Goal: Information Seeking & Learning: Check status

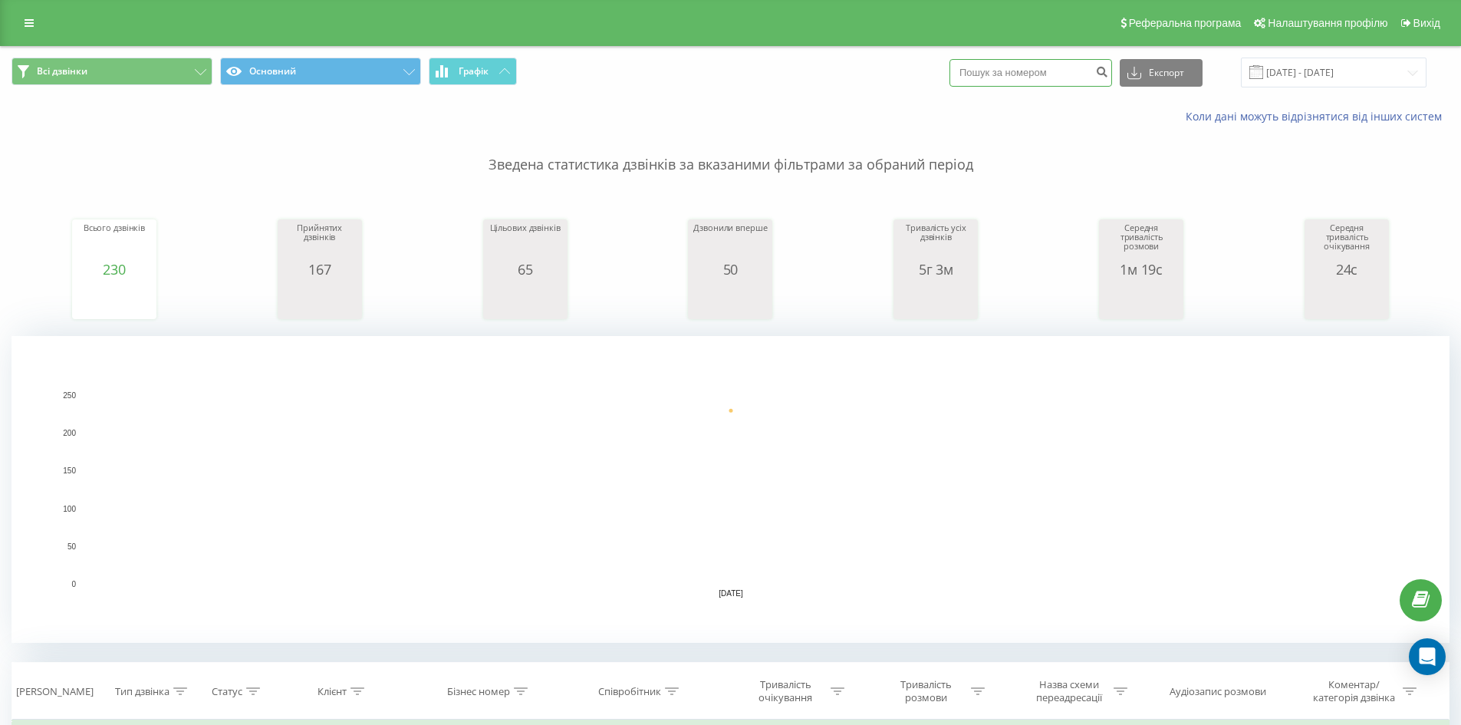
click at [1001, 72] on input at bounding box center [1030, 73] width 163 height 28
paste input "380(68)535-14-56"
click at [995, 71] on input "380(68)535-14-56" at bounding box center [1030, 73] width 163 height 28
click at [1005, 70] on input "38068)535-14-56" at bounding box center [1030, 73] width 163 height 28
click at [1021, 71] on input "38068535-14-56" at bounding box center [1030, 73] width 163 height 28
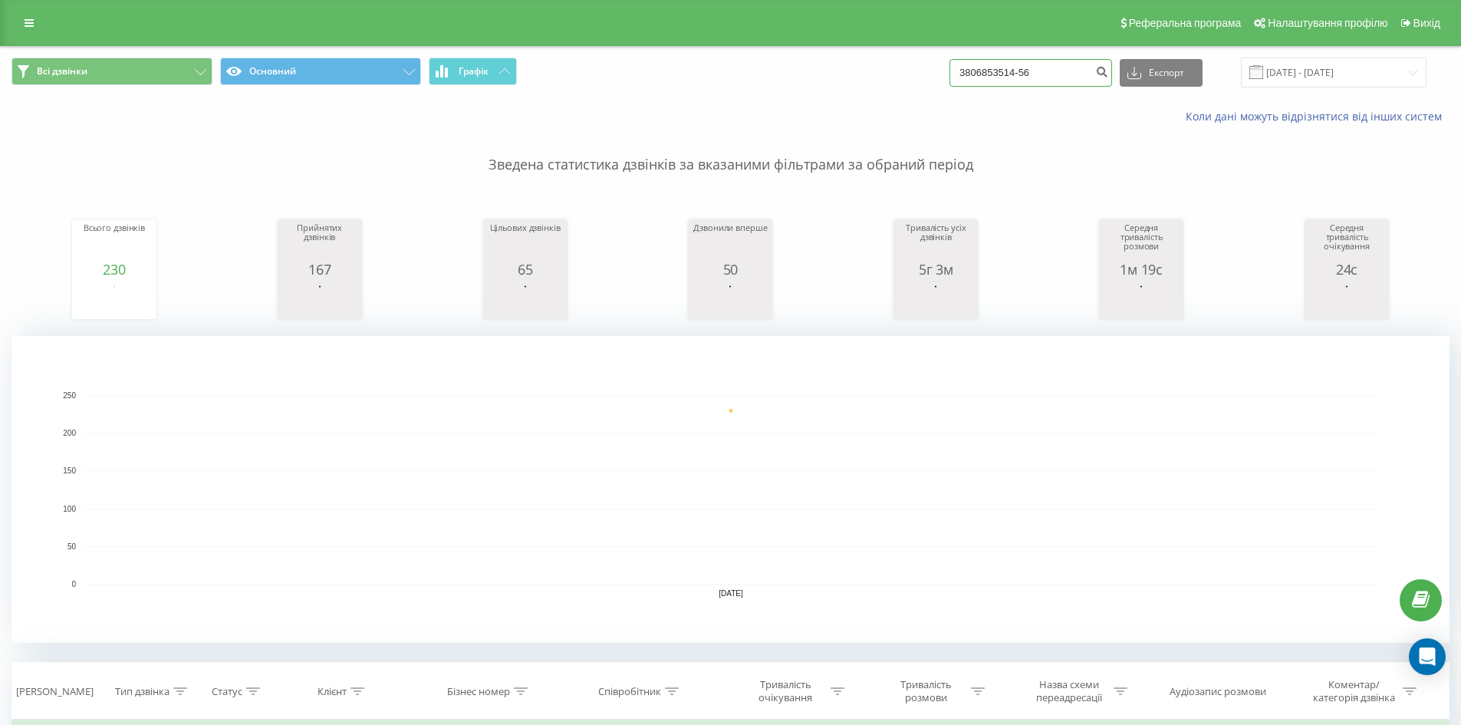
click at [1035, 73] on input "3806853514-56" at bounding box center [1030, 73] width 163 height 28
click at [1064, 67] on input "380685351456" at bounding box center [1030, 73] width 163 height 28
type input "380685351456"
click at [1108, 74] on icon "submit" at bounding box center [1101, 69] width 13 height 9
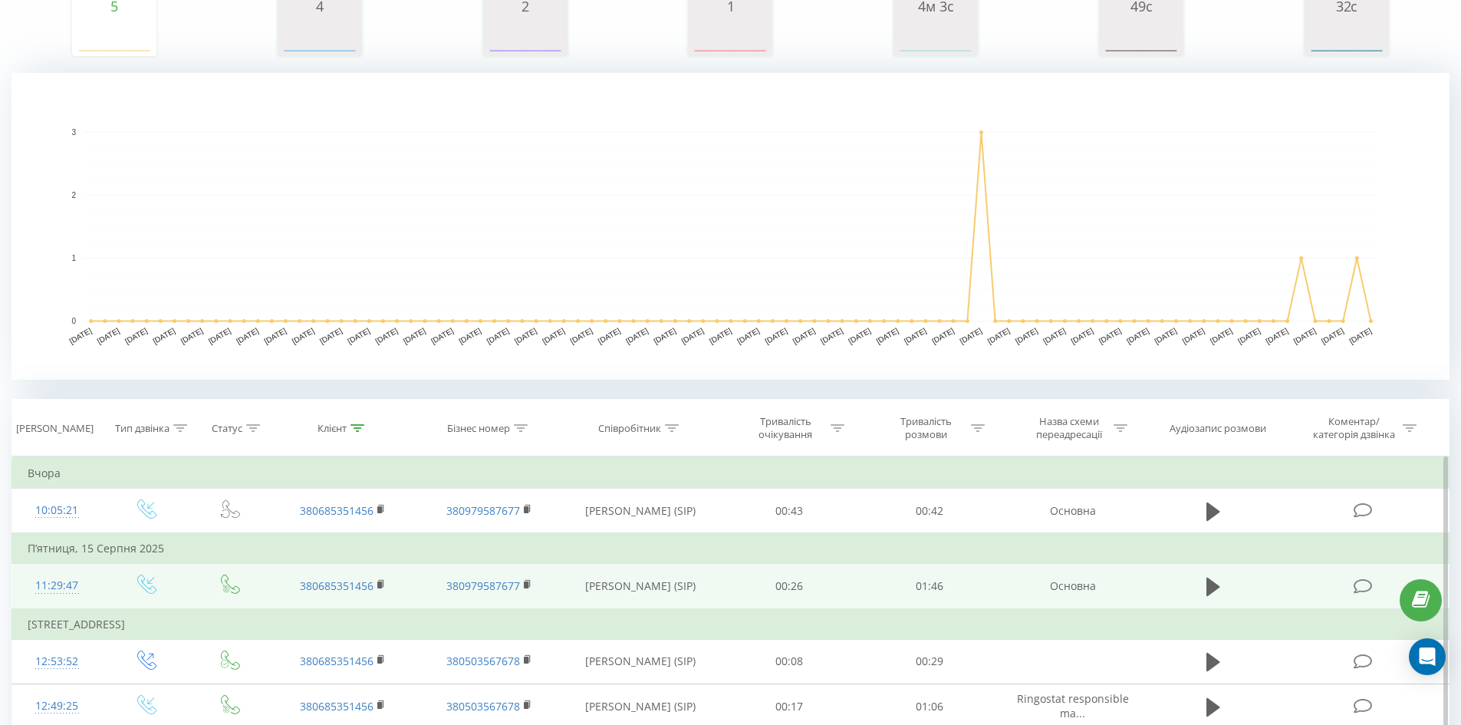
scroll to position [397, 0]
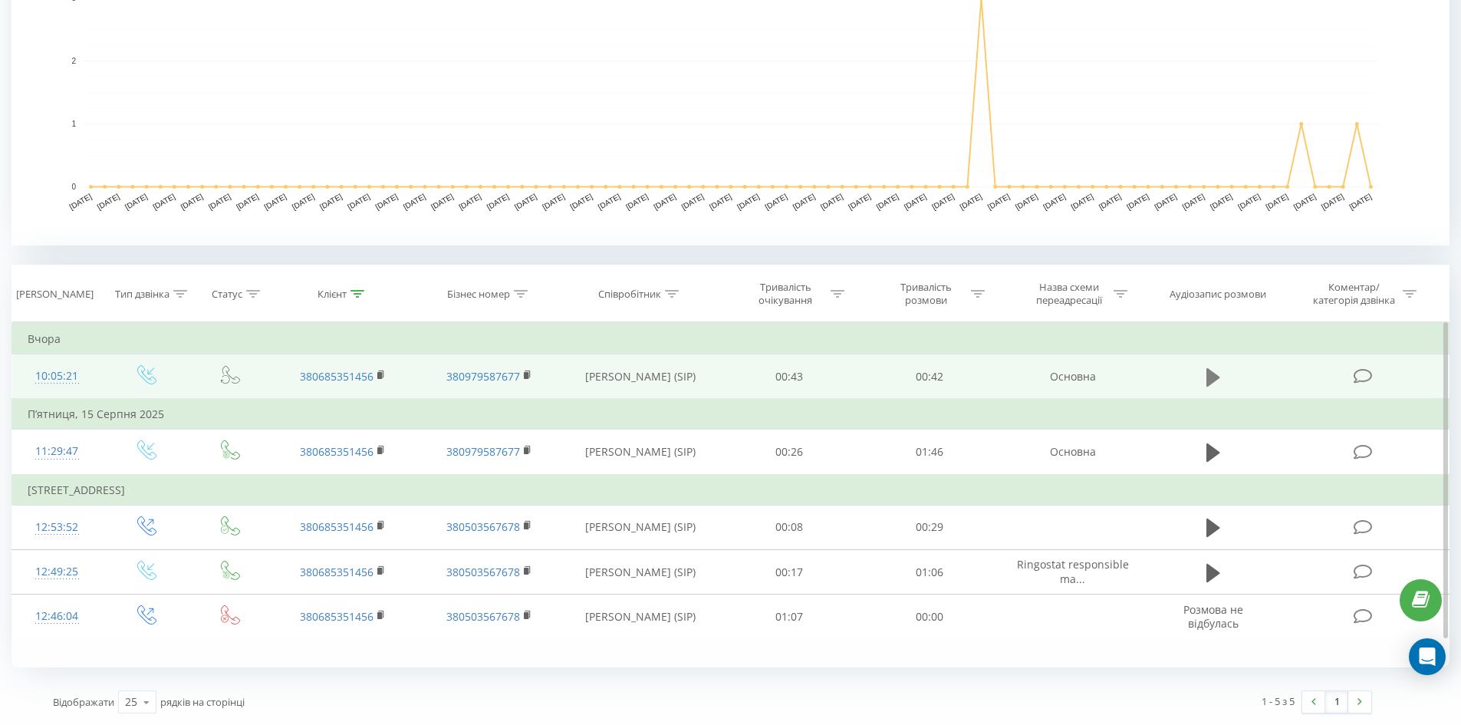
click at [1209, 383] on icon at bounding box center [1213, 376] width 14 height 18
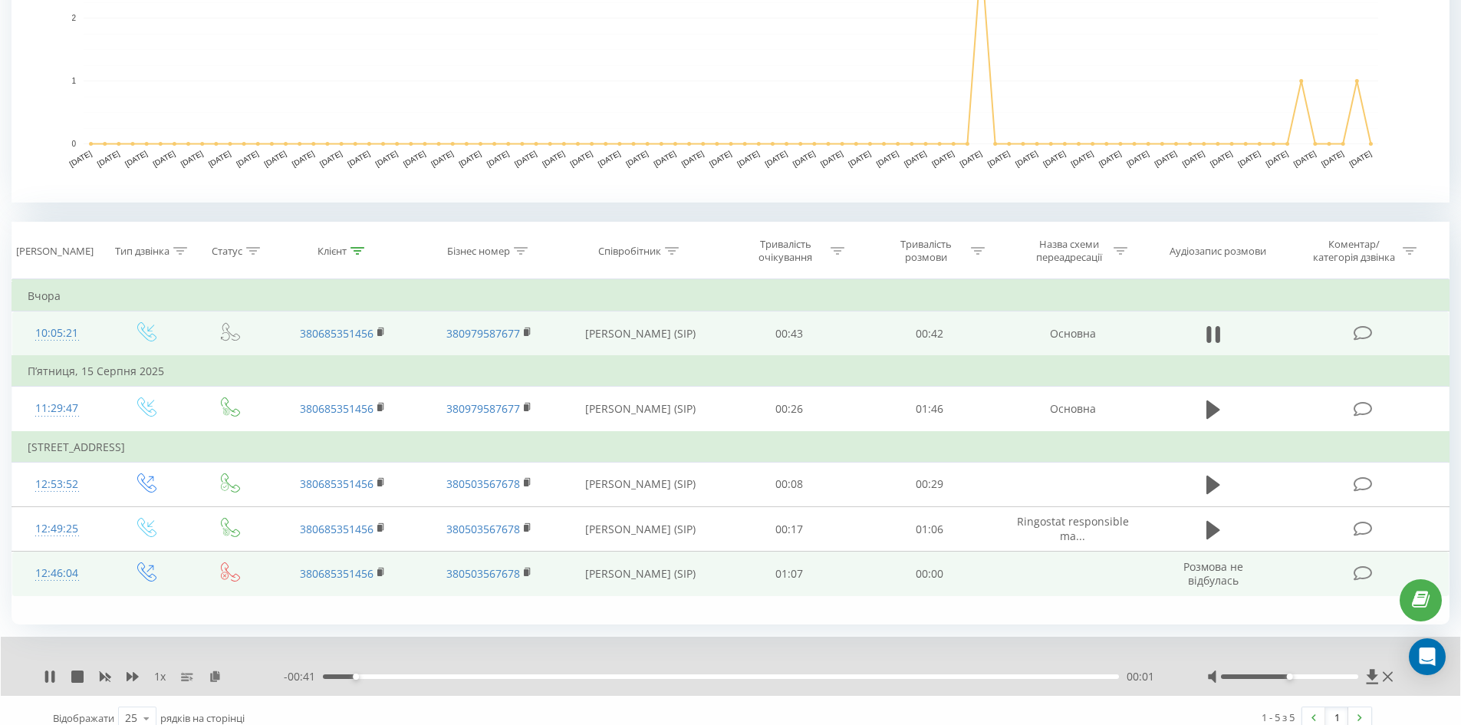
scroll to position [456, 0]
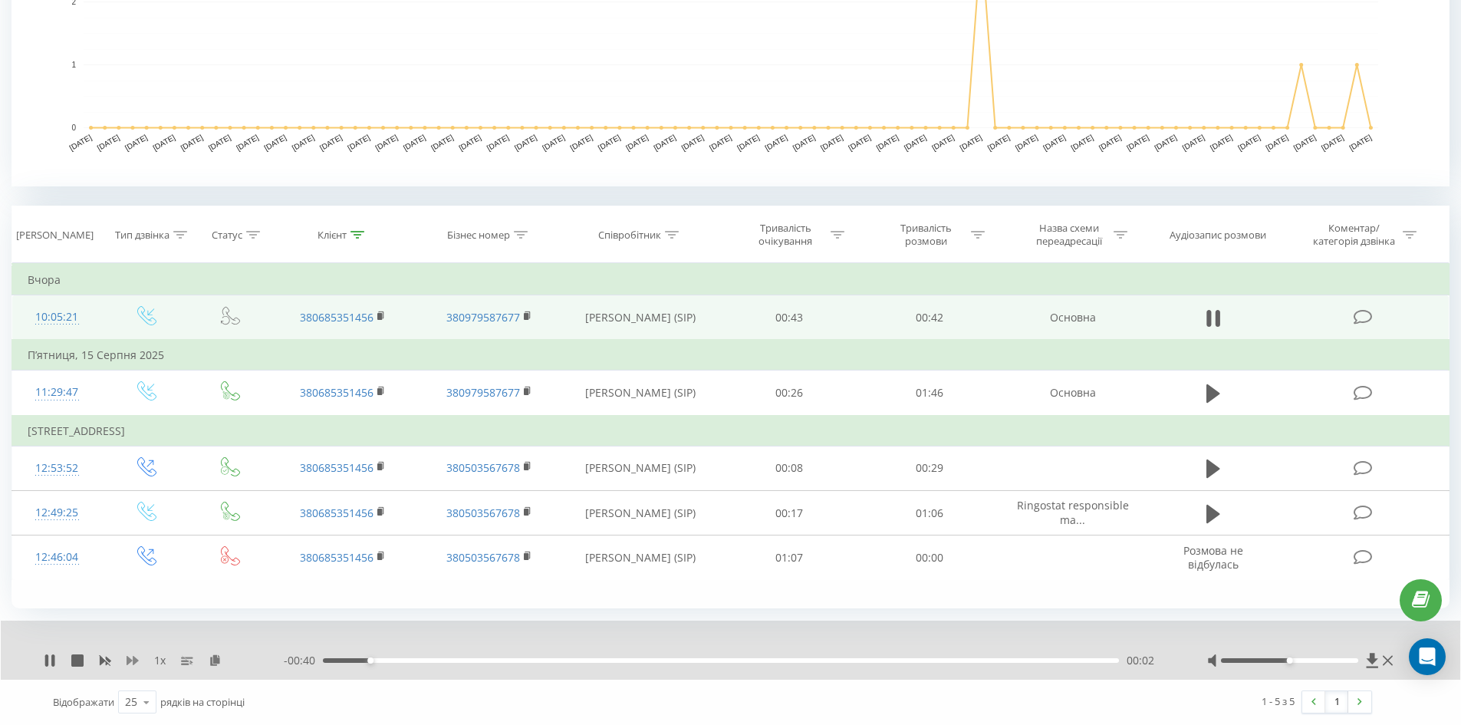
click at [130, 666] on button at bounding box center [133, 660] width 12 height 12
click at [38, 661] on div "1.25 x - 00:13 00:29 00:29" at bounding box center [730, 649] width 1459 height 59
click at [50, 658] on icon at bounding box center [50, 660] width 12 height 12
click at [380, 318] on rect at bounding box center [379, 316] width 5 height 7
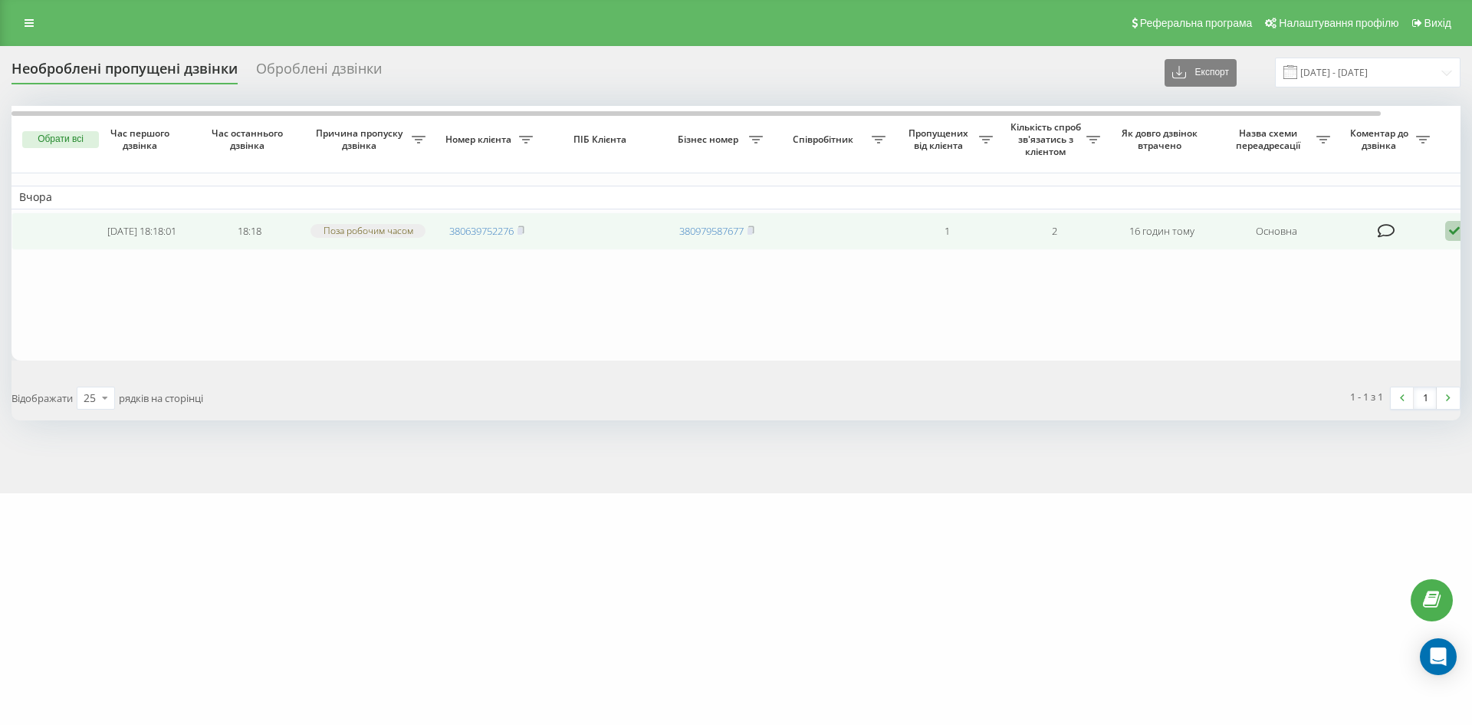
click at [1199, 248] on td "16 годин тому" at bounding box center [1161, 231] width 107 height 38
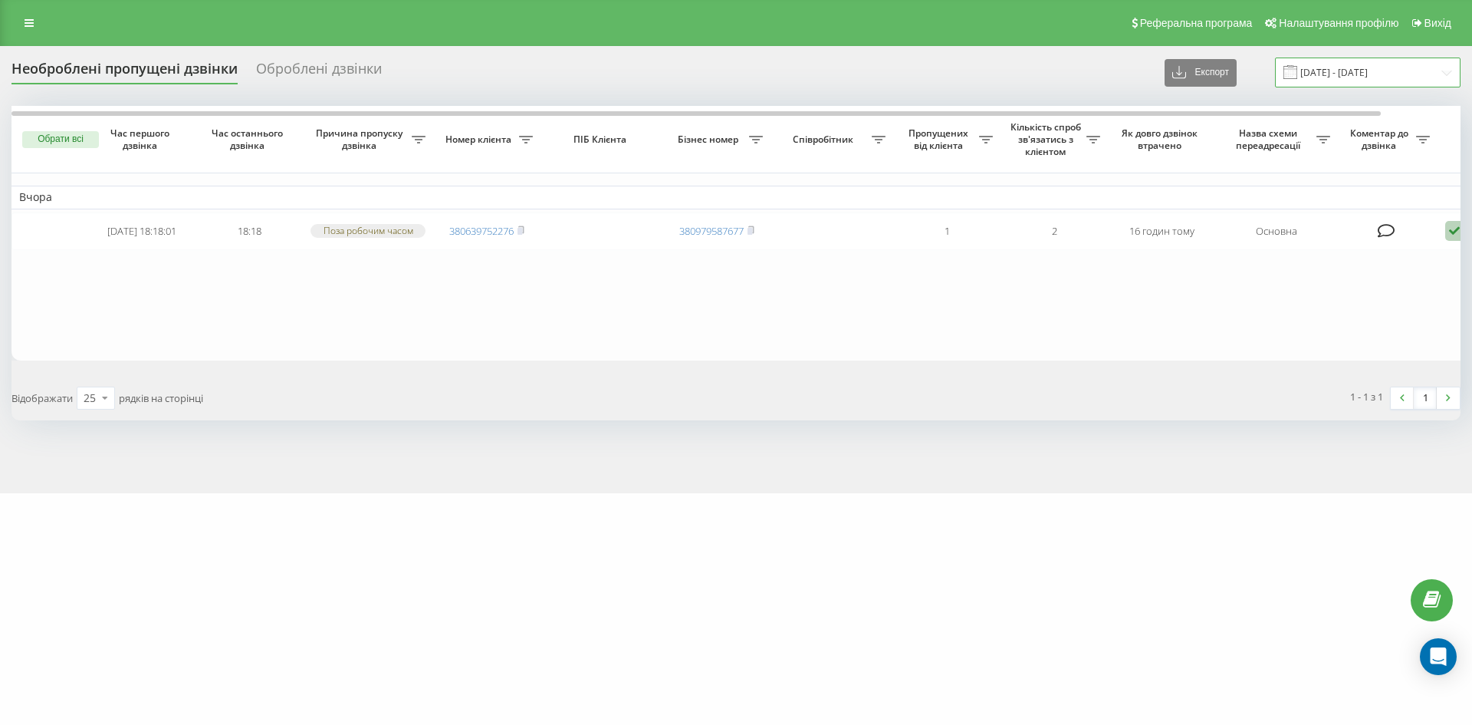
click at [1337, 75] on input "[DATE] - [DATE]" at bounding box center [1368, 73] width 186 height 30
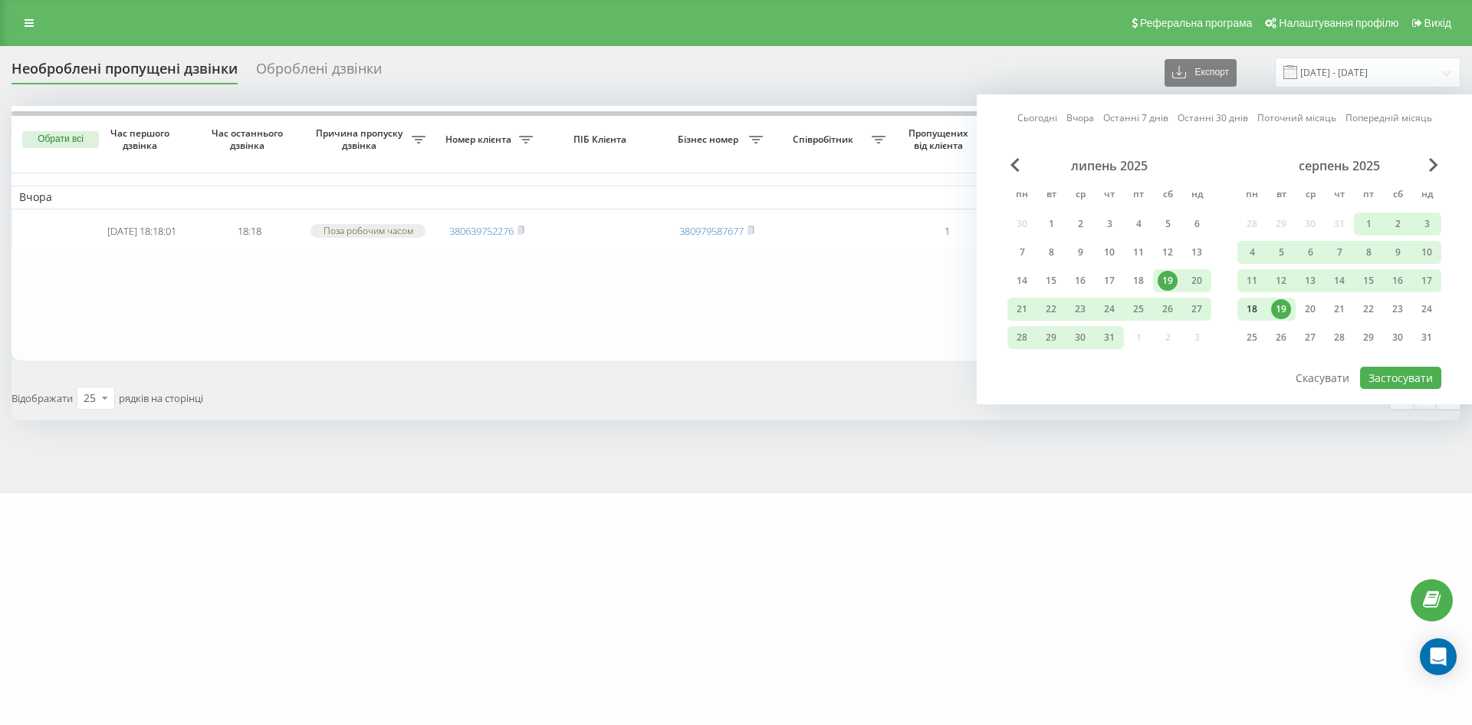
click at [1255, 311] on div "18" at bounding box center [1252, 309] width 20 height 20
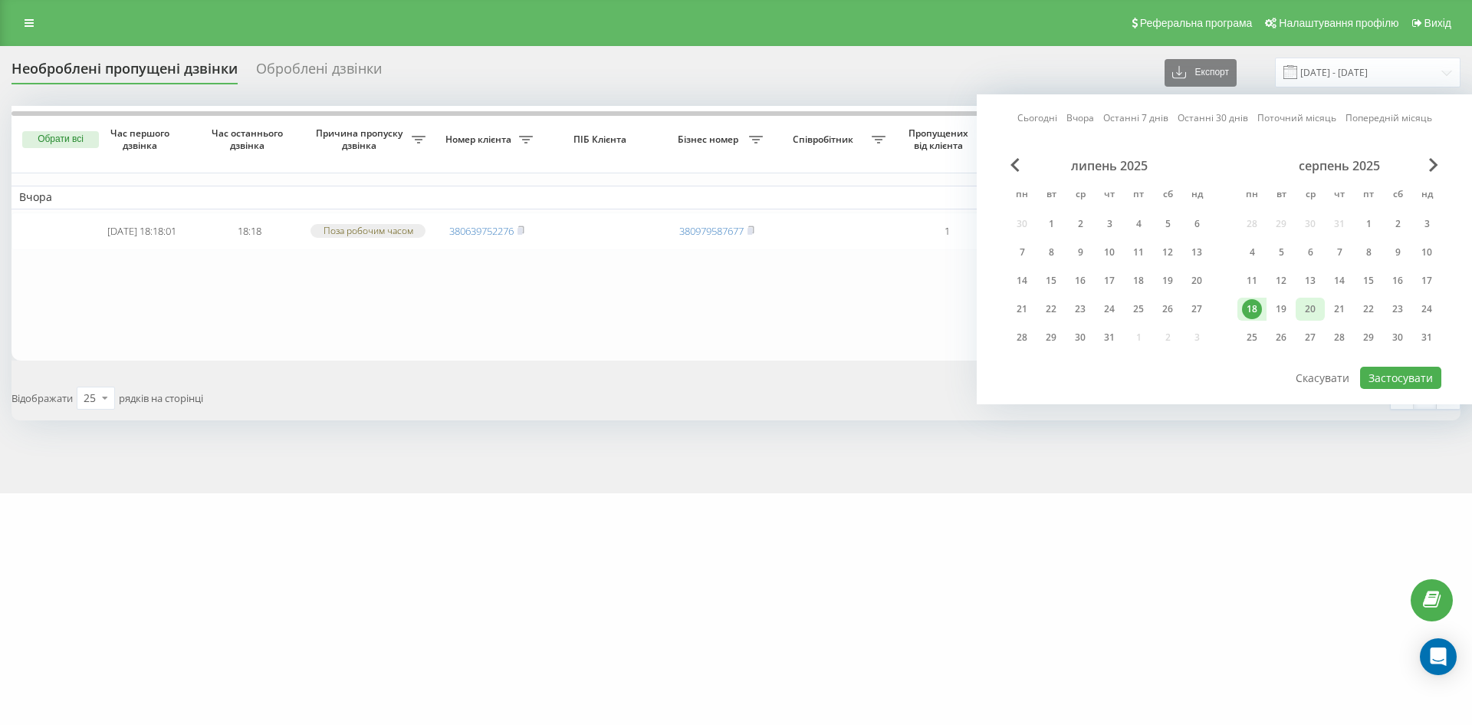
click at [1310, 313] on div "20" at bounding box center [1311, 309] width 20 height 20
click at [1384, 377] on button "Застосувати" at bounding box center [1400, 378] width 81 height 22
type input "18.08.2025 - 20.08.2025"
